Goal: Information Seeking & Learning: Learn about a topic

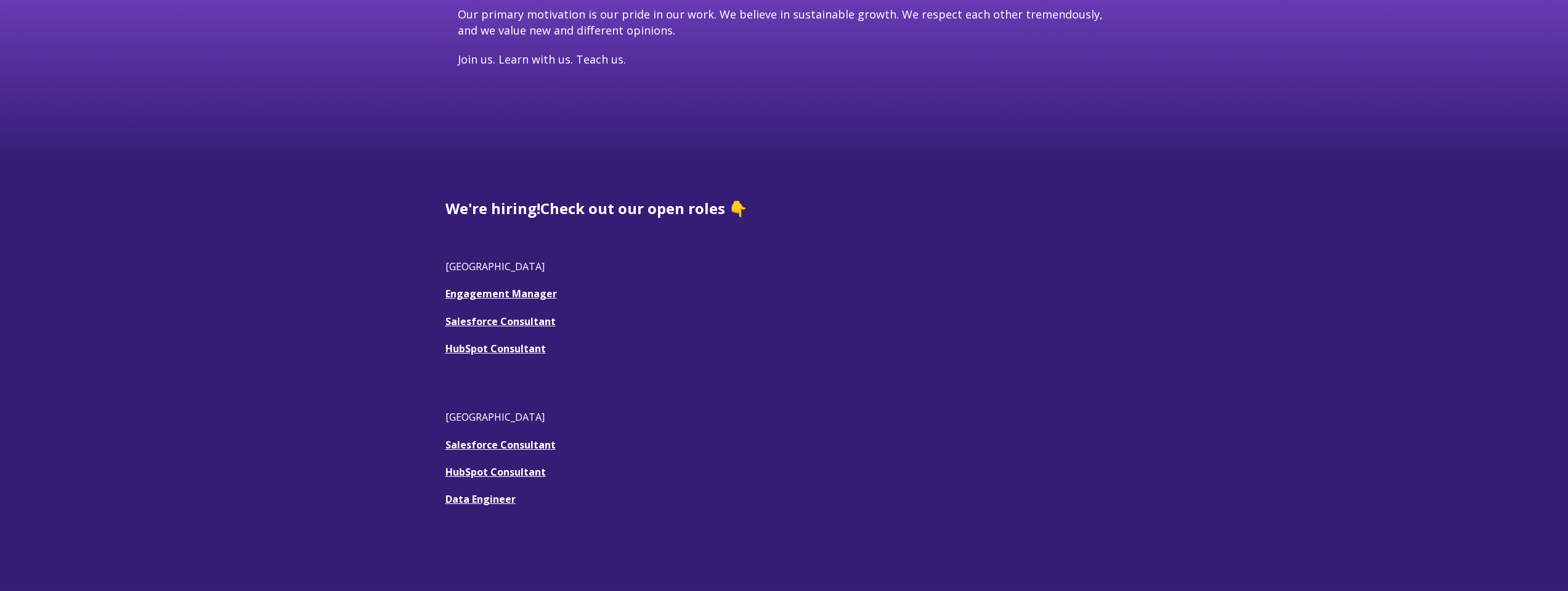
scroll to position [289, 0]
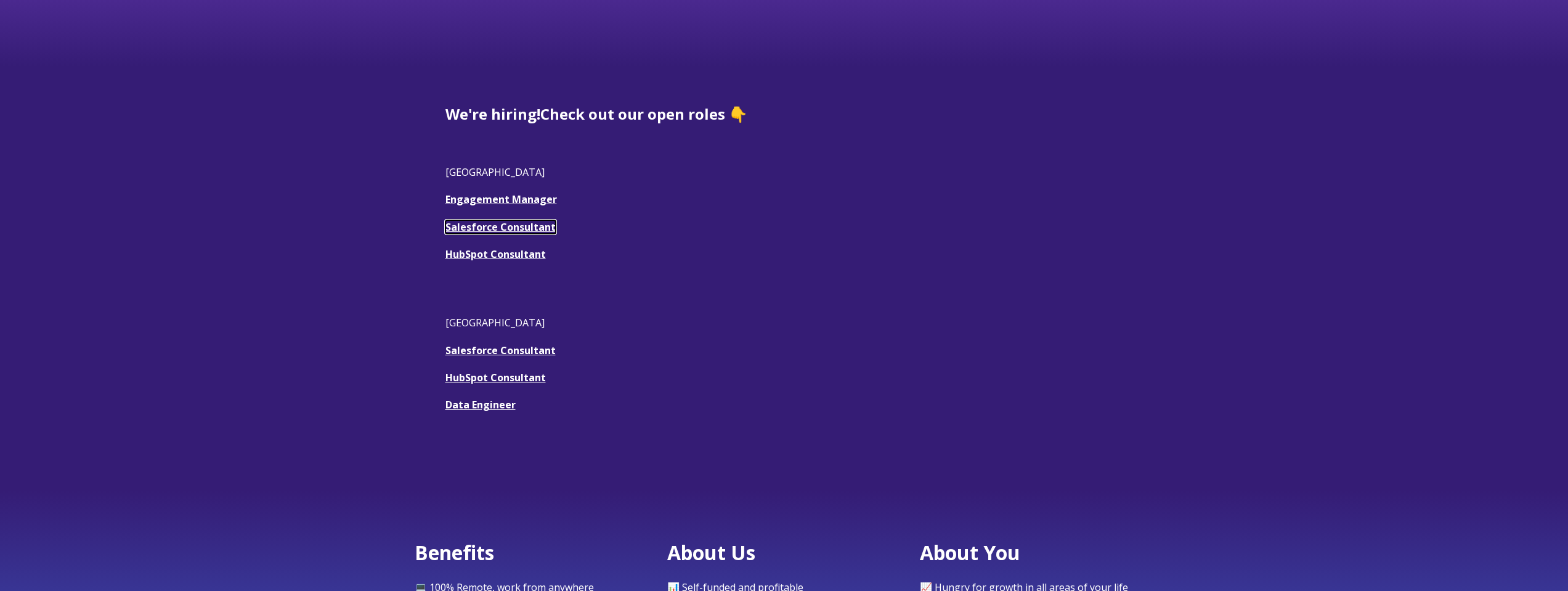
click at [497, 230] on u "Salesforce Consultant" at bounding box center [501, 226] width 110 height 14
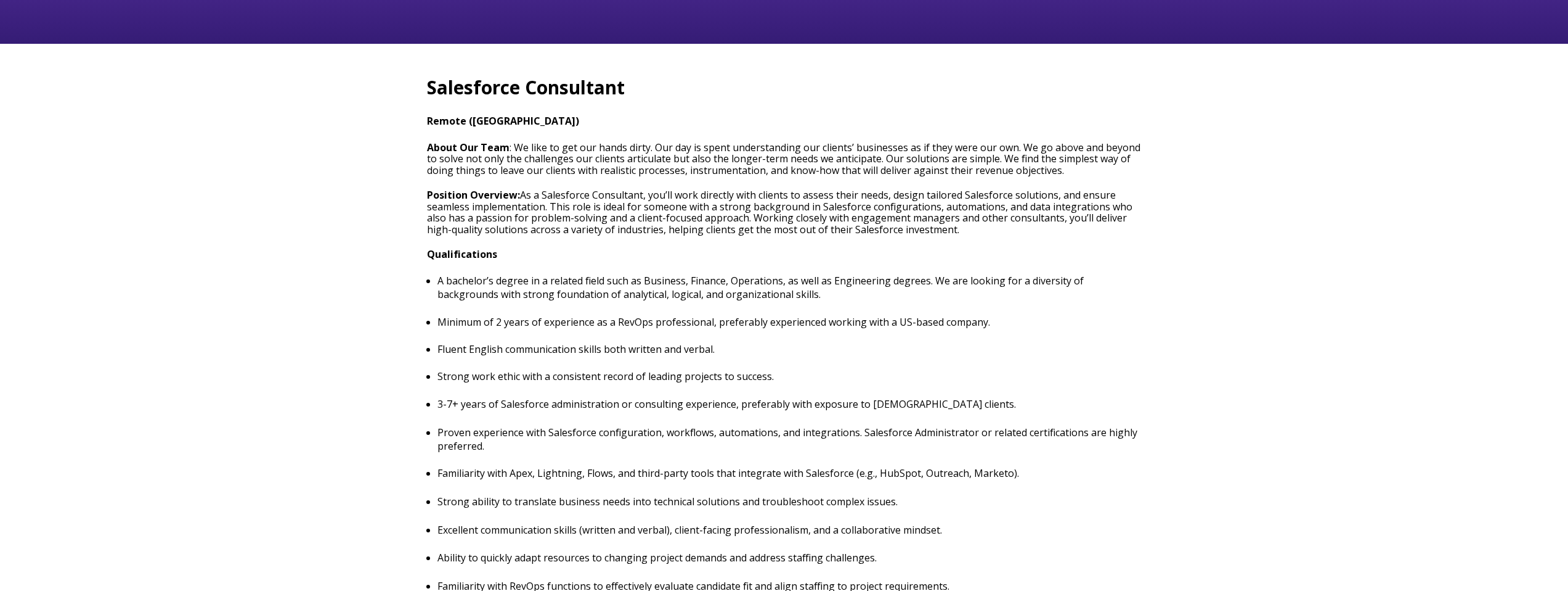
scroll to position [555, 0]
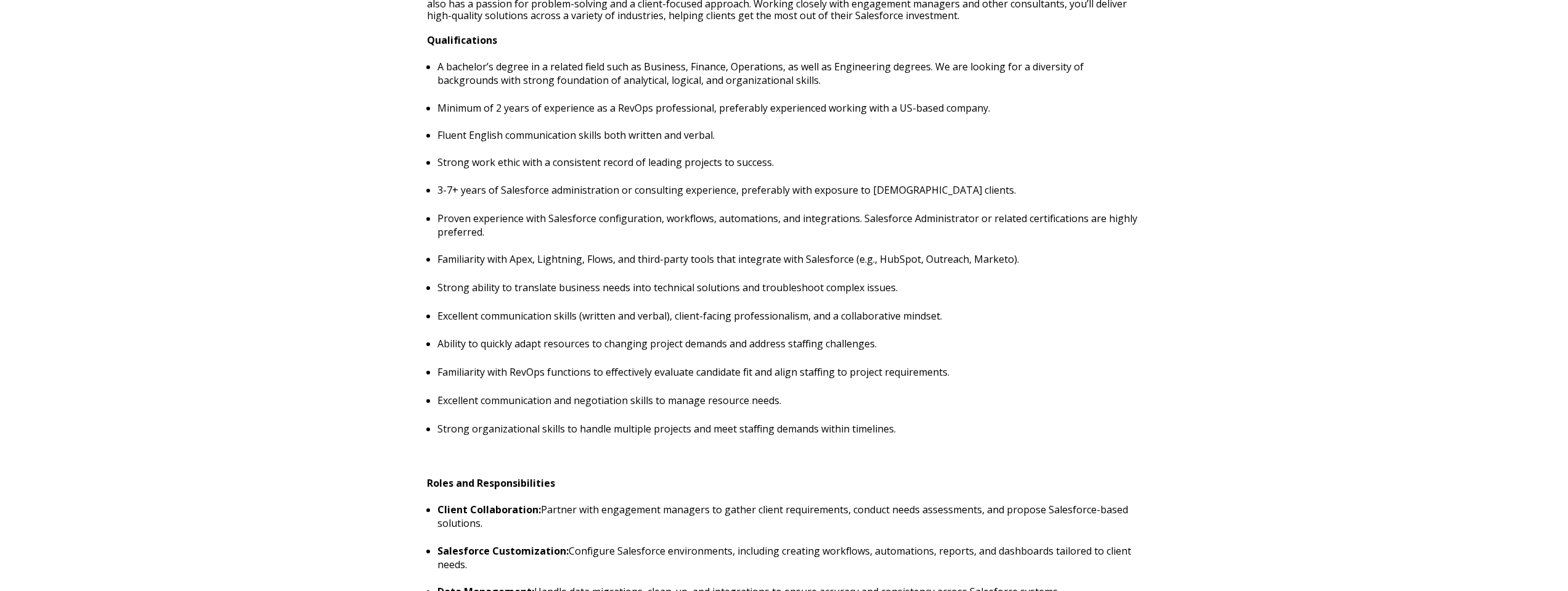
click at [156, 187] on div "Salesforce Consultant Remote (USA) About Our Team : We like to get our hands di…" at bounding box center [784, 595] width 1568 height 1531
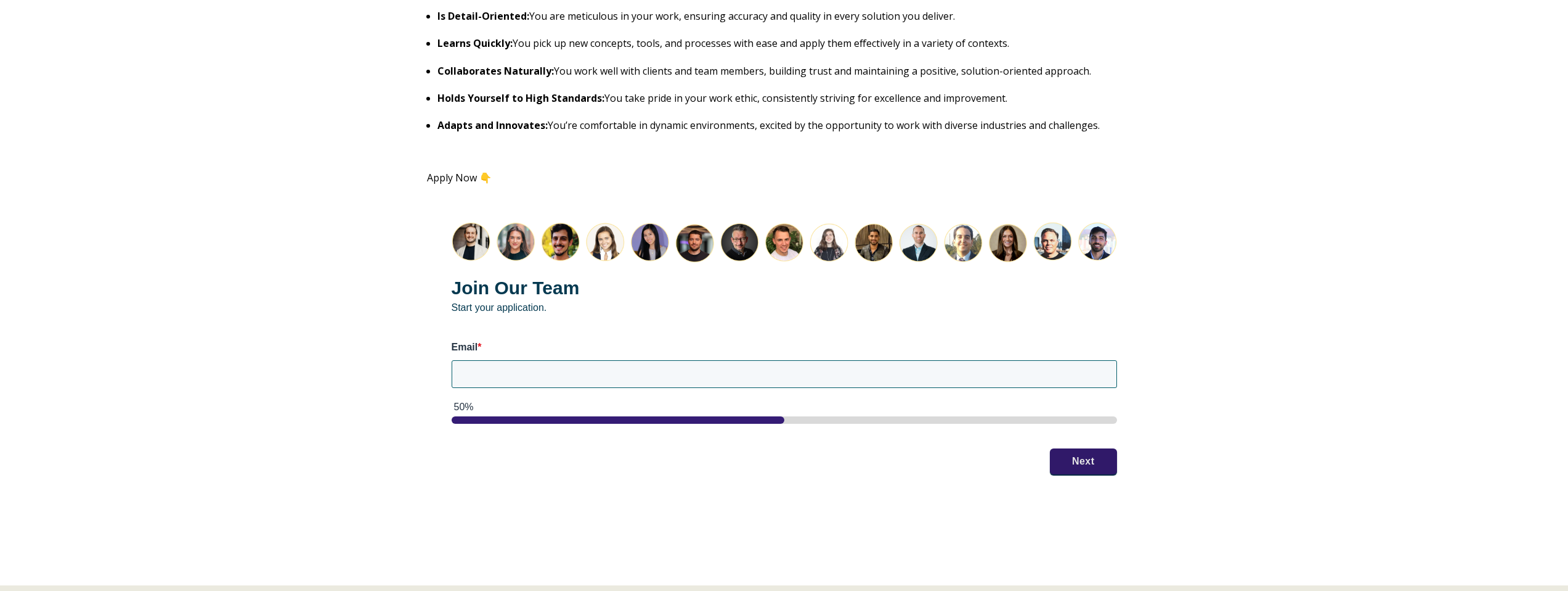
scroll to position [1415, 0]
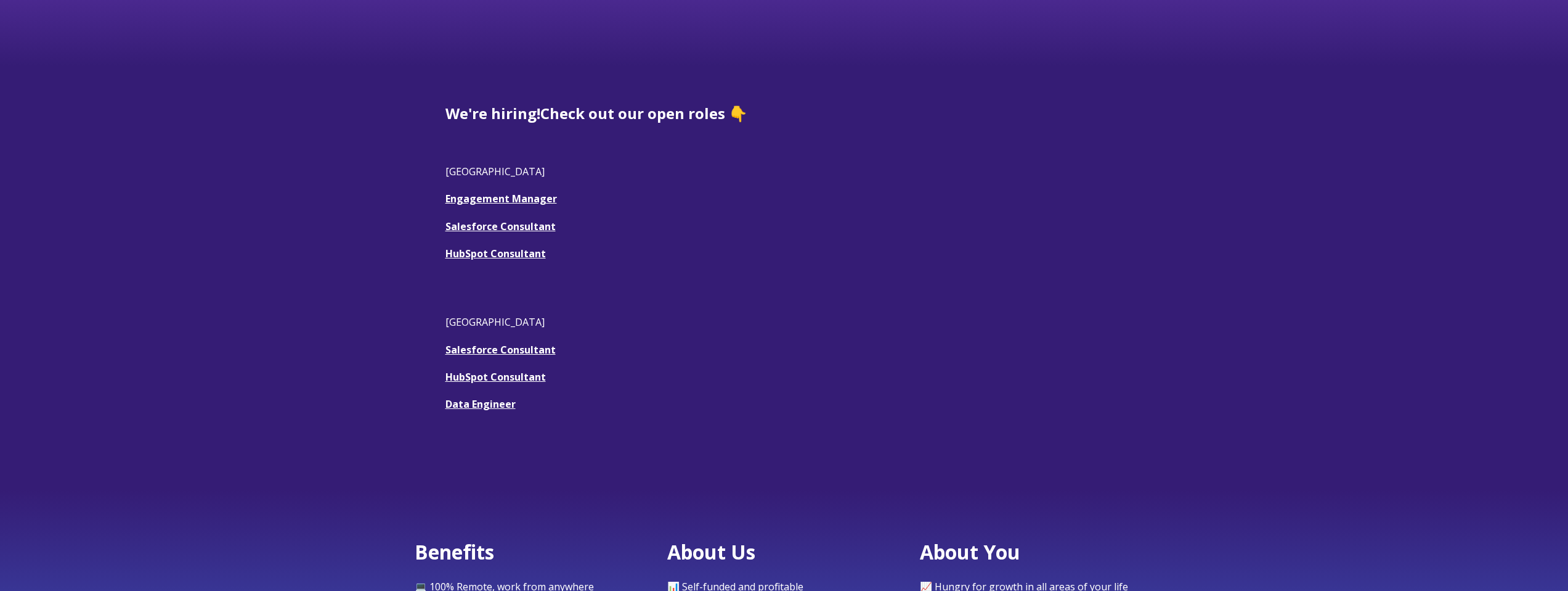
scroll to position [289, 0]
click at [483, 197] on link "Engagement Manager" at bounding box center [502, 199] width 112 height 14
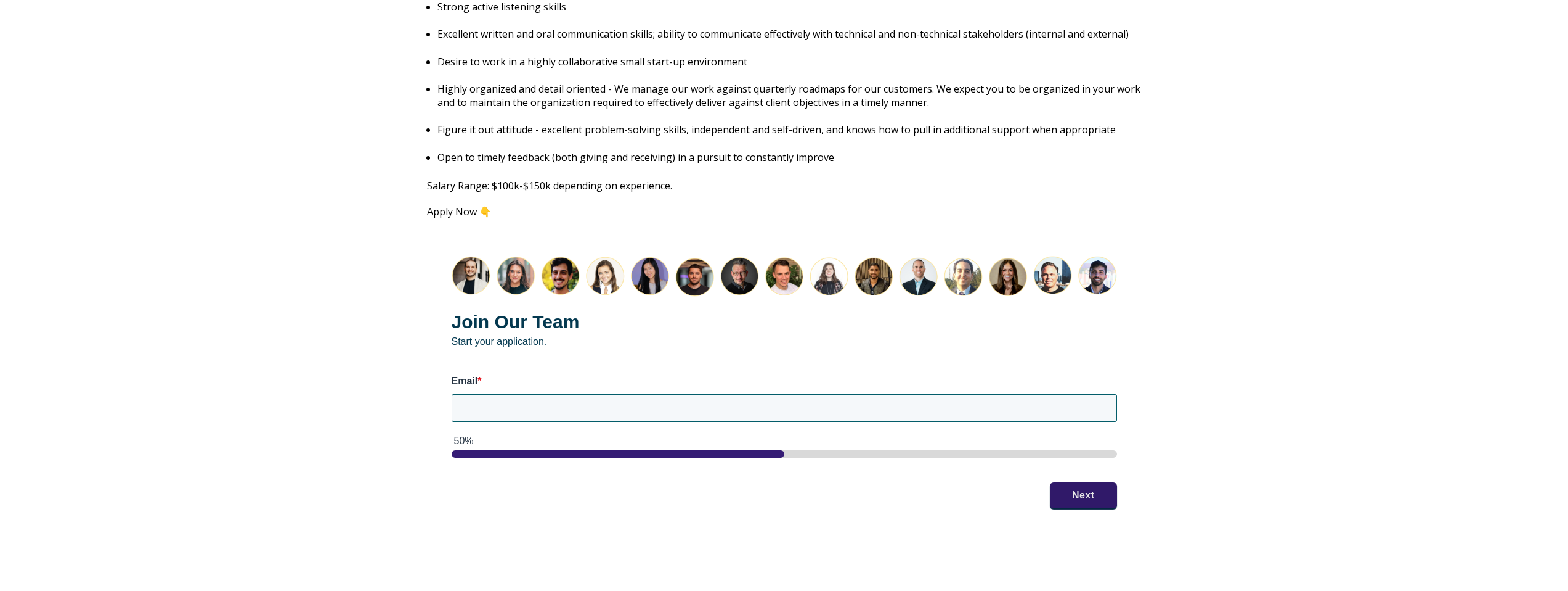
scroll to position [1453, 0]
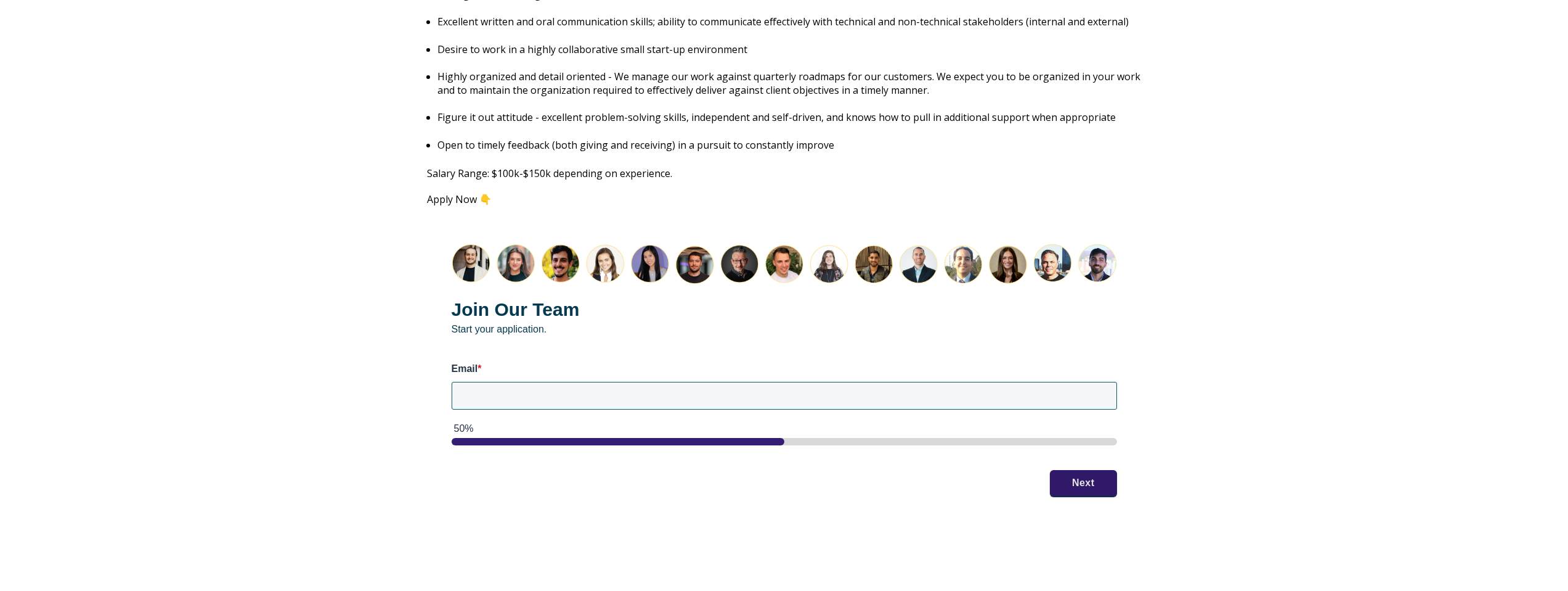
click at [646, 248] on img "HubSpot Form" at bounding box center [784, 263] width 665 height 41
click at [650, 251] on img "HubSpot Form" at bounding box center [784, 263] width 665 height 41
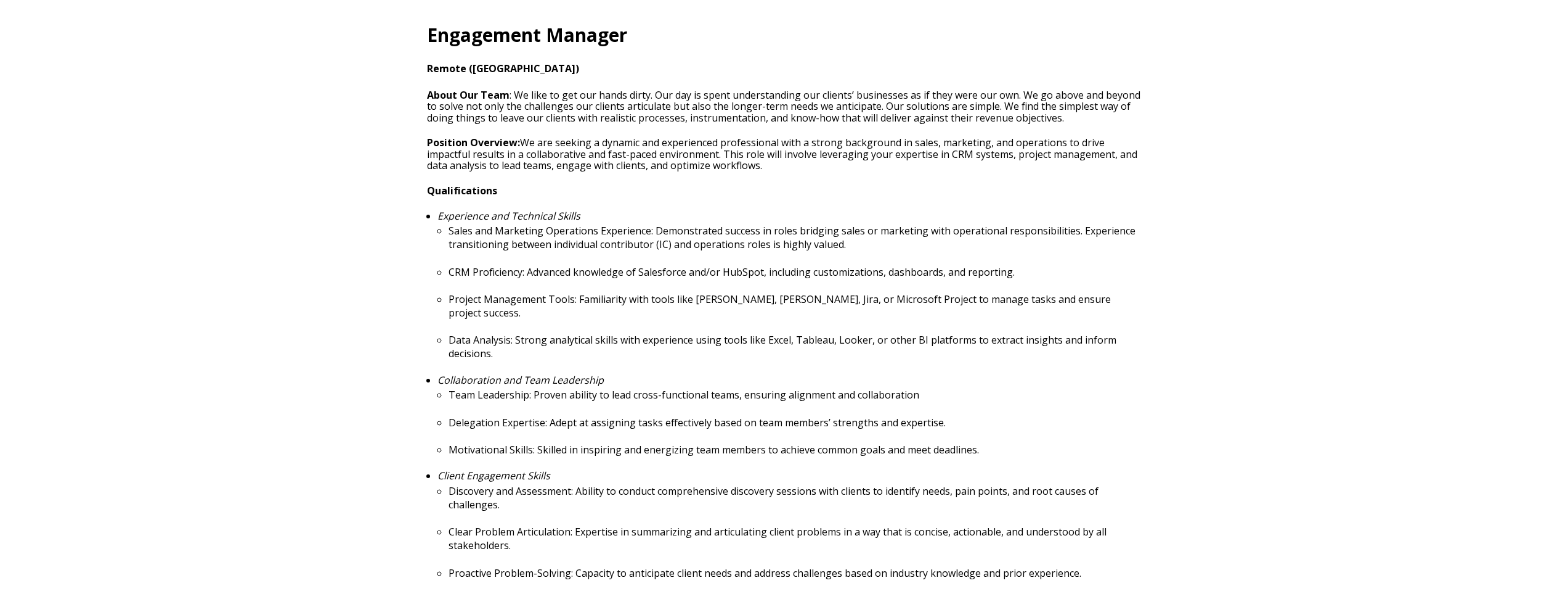
scroll to position [0, 0]
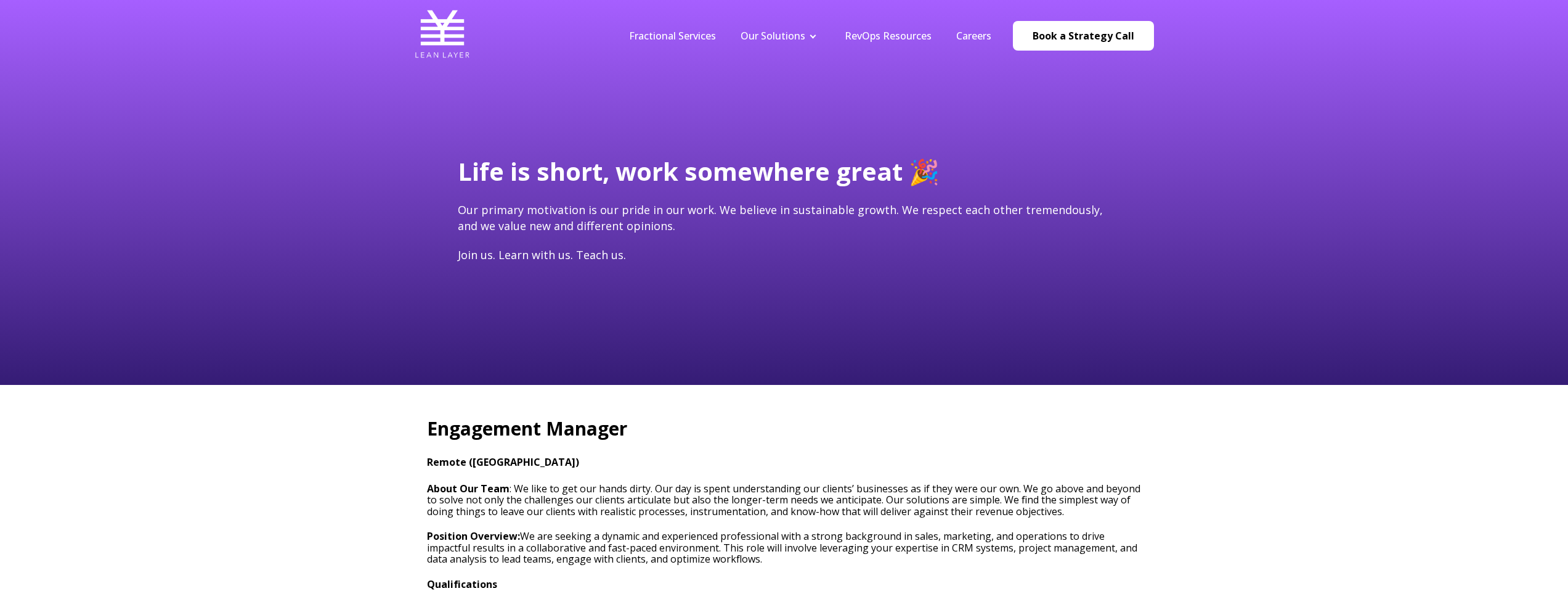
click at [677, 128] on div "Life is short, work somewhere great 🎉 Our primary motivation is our pride in ou…" at bounding box center [784, 192] width 1568 height 385
click at [690, 39] on link "Fractional Services" at bounding box center [672, 36] width 87 height 14
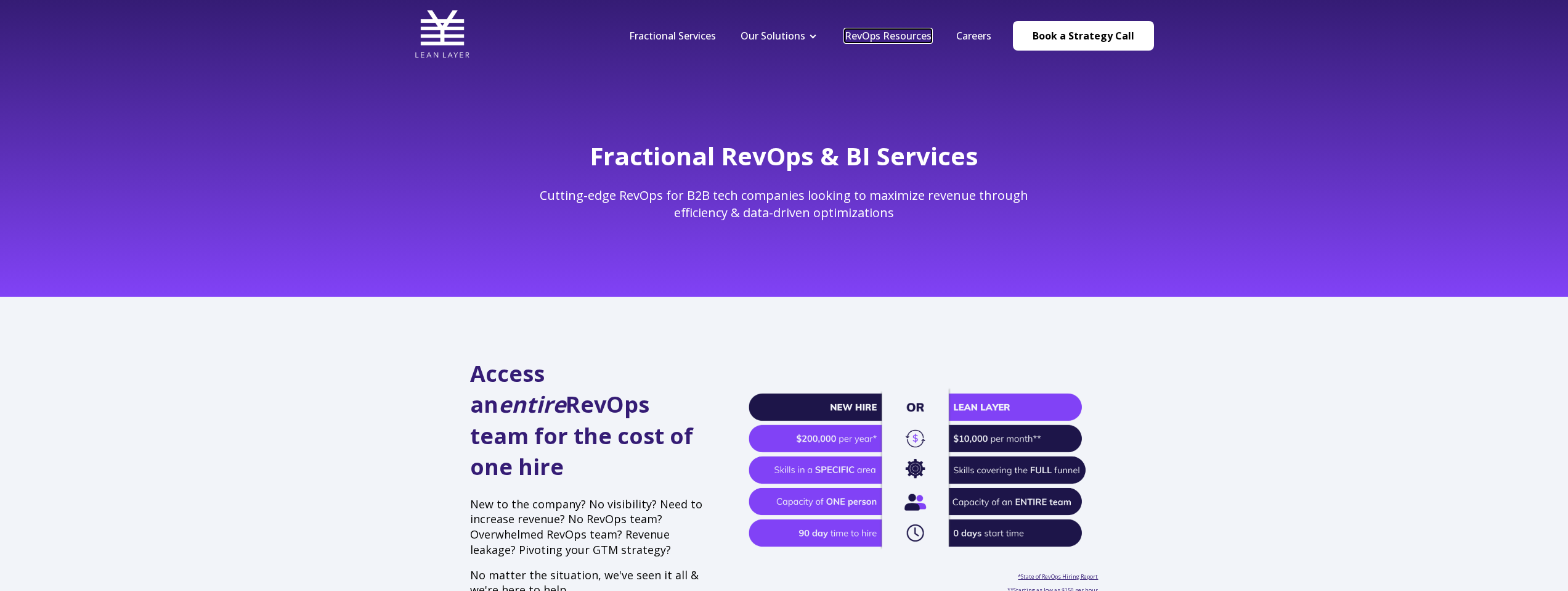
click at [890, 32] on link "RevOps Resources" at bounding box center [888, 36] width 87 height 14
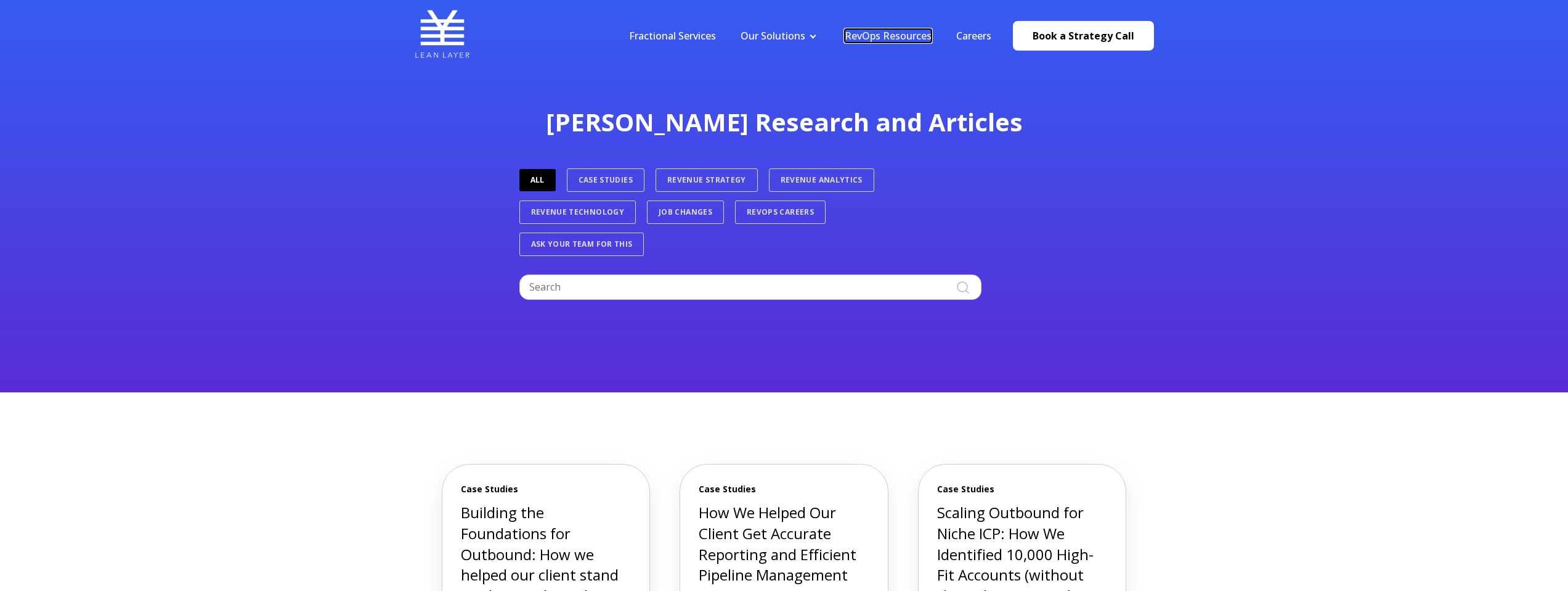
click at [903, 35] on link "RevOps Resources" at bounding box center [888, 36] width 87 height 14
click at [449, 39] on img at bounding box center [442, 34] width 55 height 55
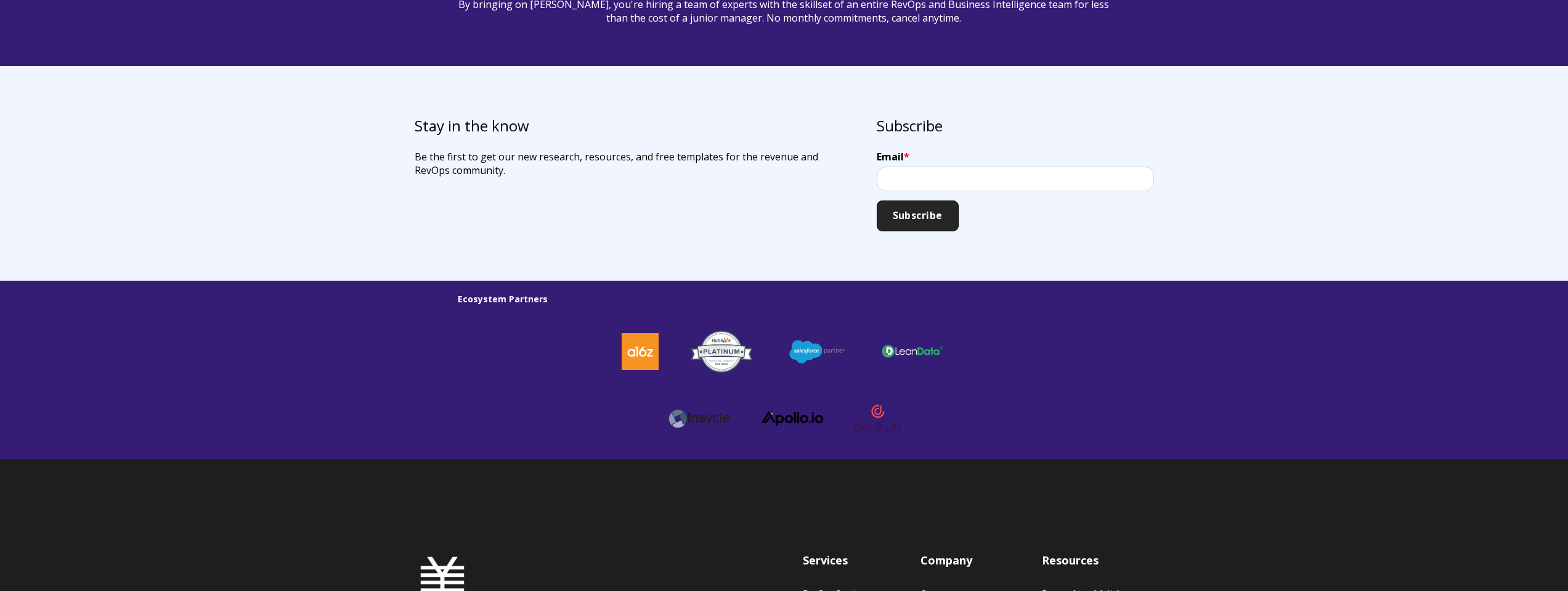
scroll to position [3134, 0]
